Goal: Task Accomplishment & Management: Manage account settings

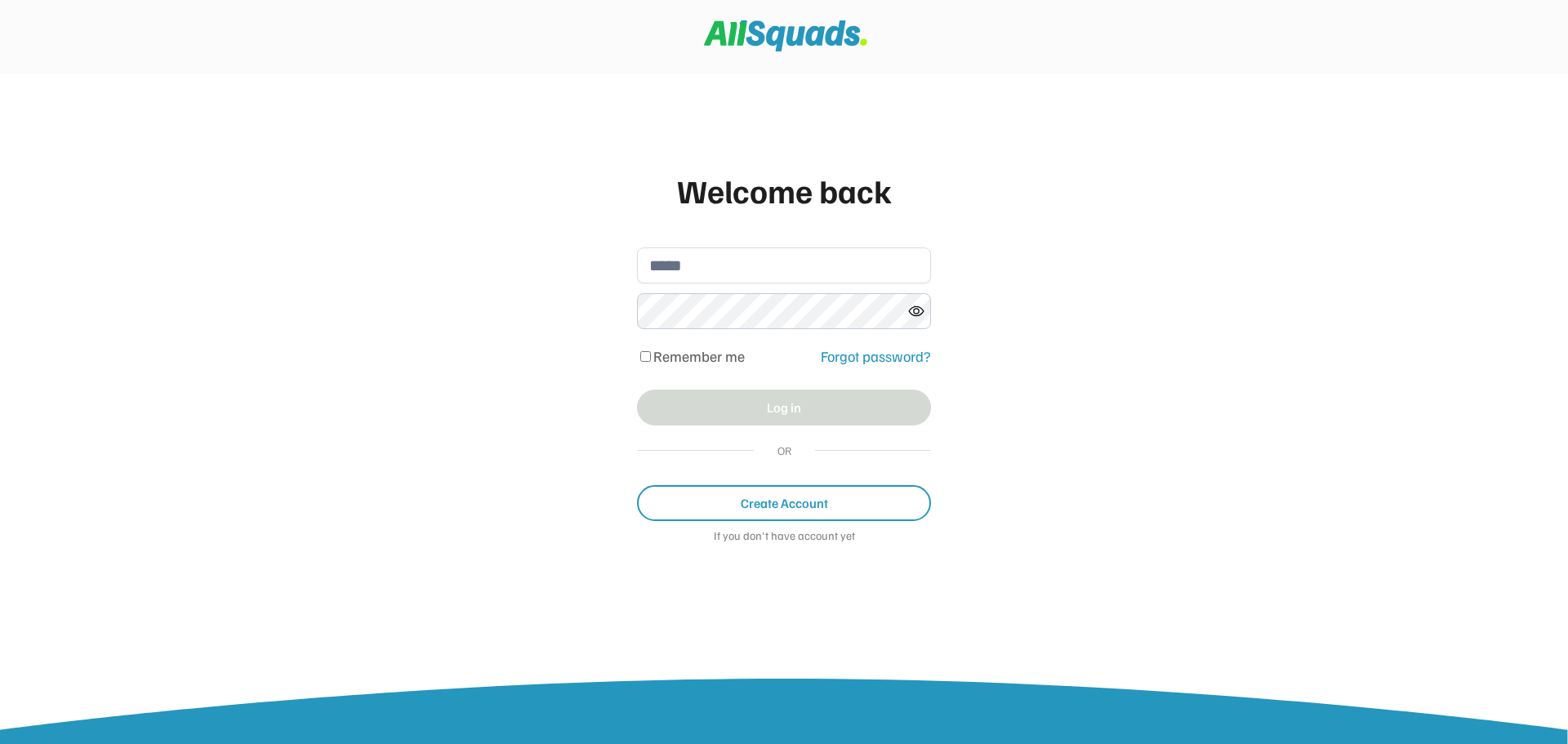
click at [693, 265] on input "email" at bounding box center [784, 265] width 294 height 36
type input "**********"
click at [592, 315] on div "**********" at bounding box center [784, 372] width 1568 height 744
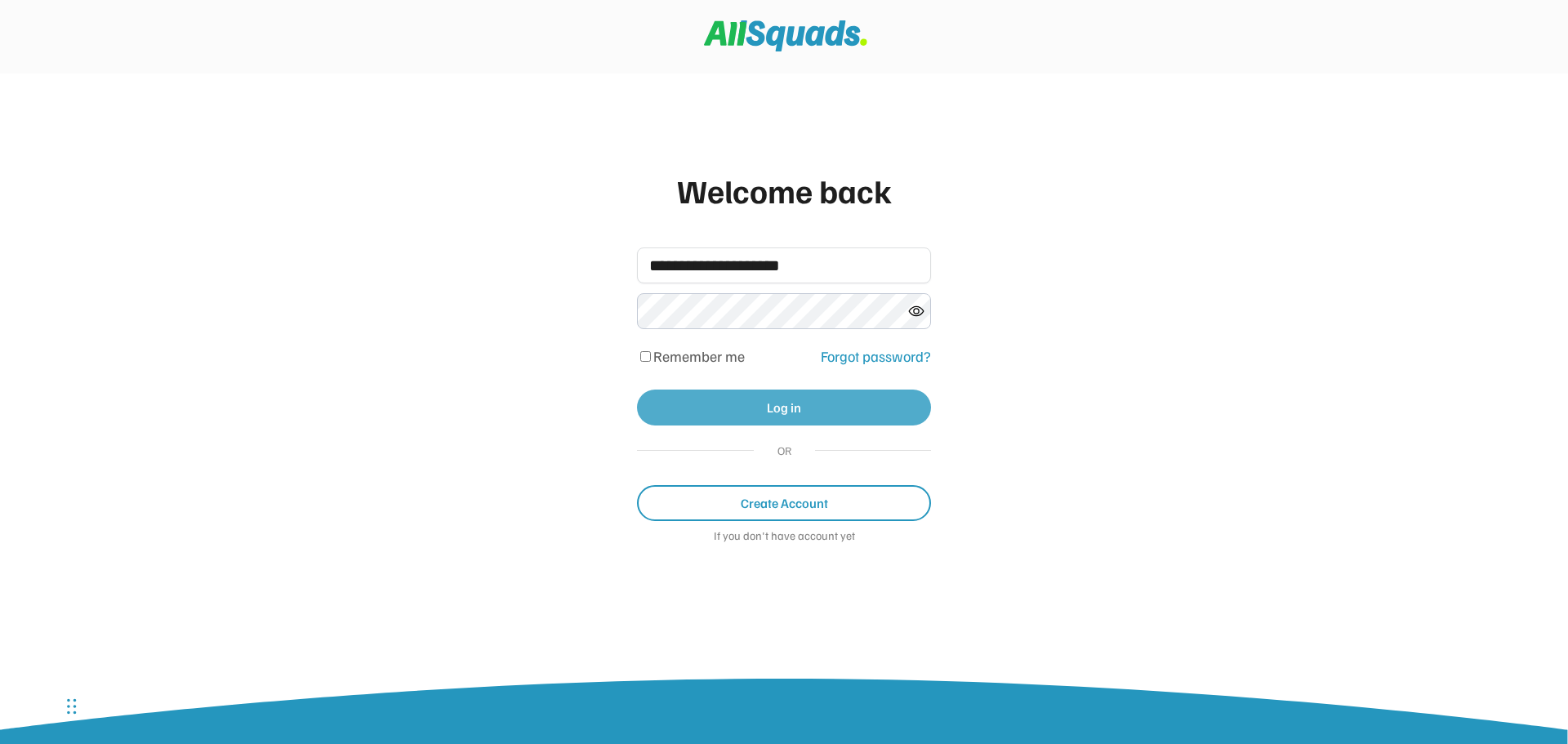
click at [769, 412] on button "Log in" at bounding box center [784, 408] width 294 height 36
